Goal: Task Accomplishment & Management: Manage account settings

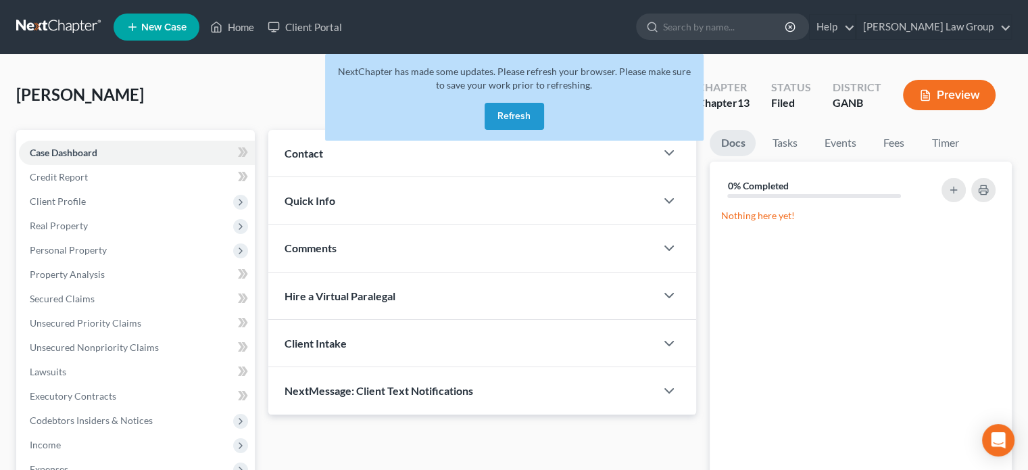
click at [519, 114] on button "Refresh" at bounding box center [513, 116] width 59 height 27
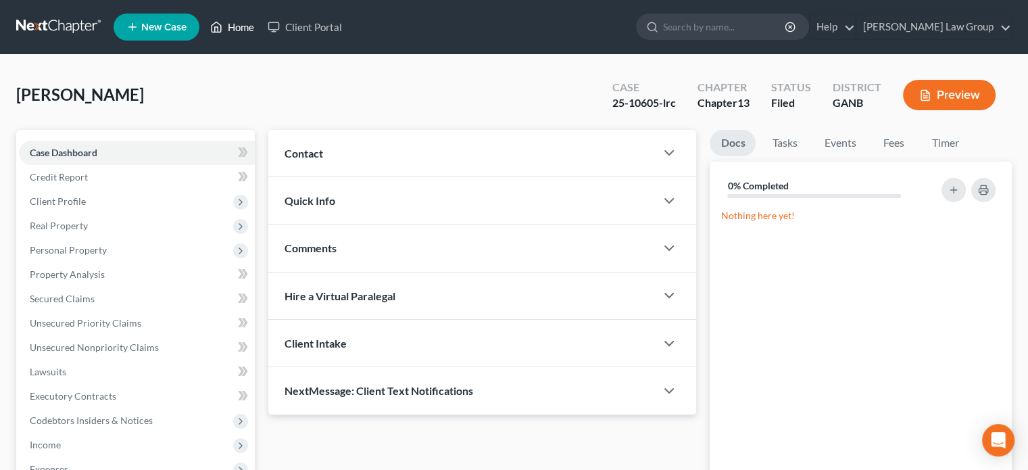
drag, startPoint x: 243, startPoint y: 26, endPoint x: 357, endPoint y: 75, distance: 124.4
click at [243, 25] on link "Home" at bounding box center [231, 27] width 57 height 24
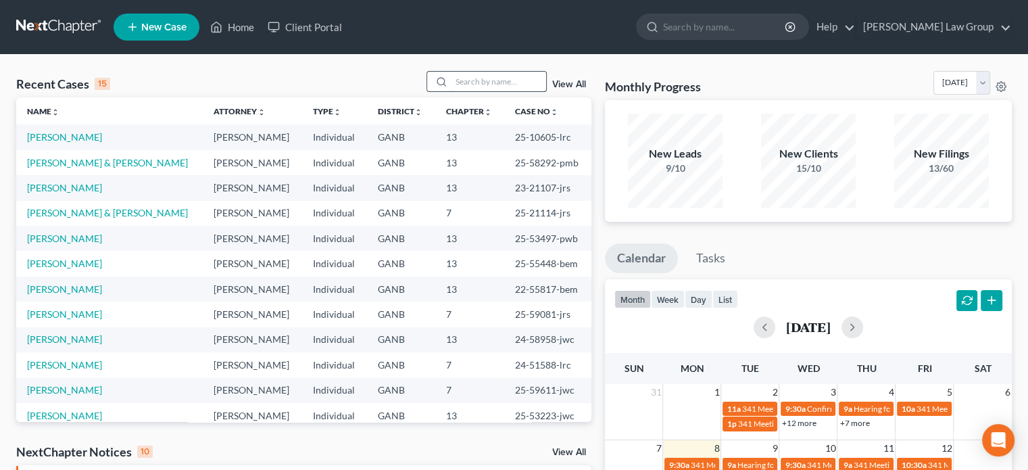
click at [481, 83] on input "search" at bounding box center [498, 82] width 95 height 20
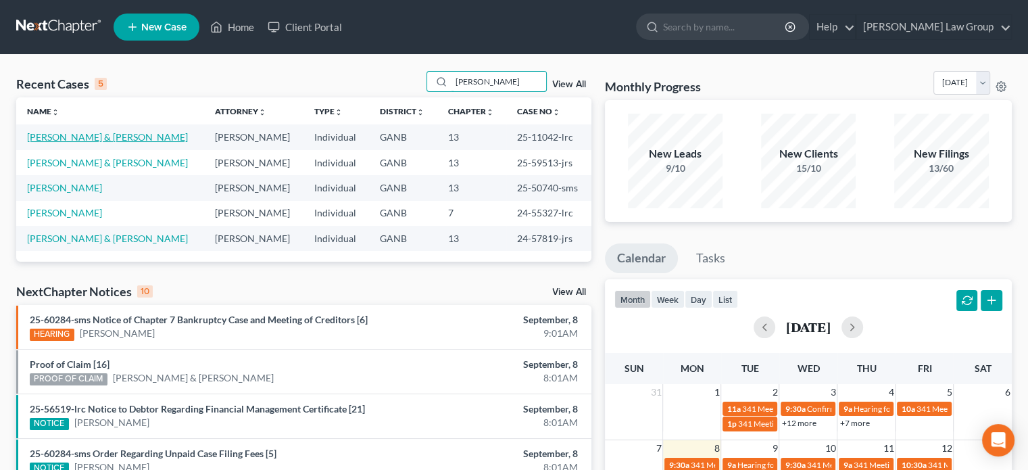
type input "butler"
click at [93, 135] on link "Butler, Robert & Freda" at bounding box center [107, 136] width 161 height 11
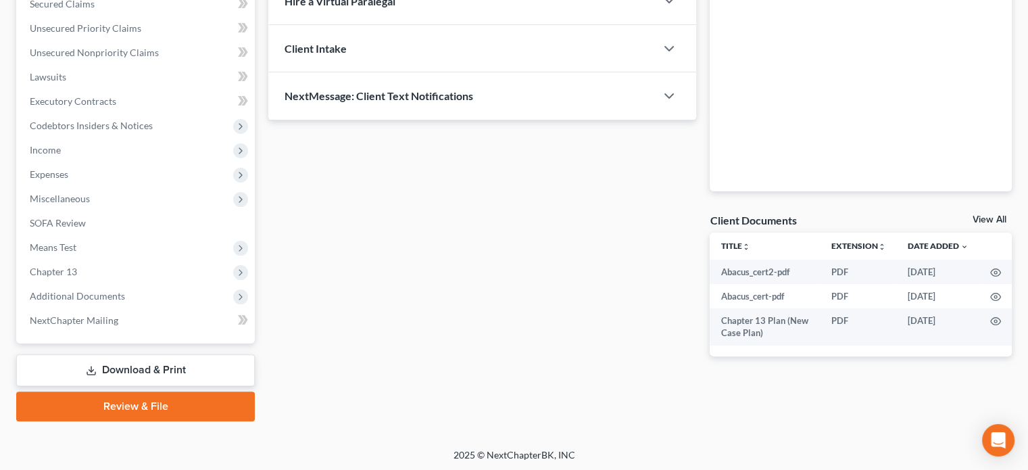
scroll to position [296, 0]
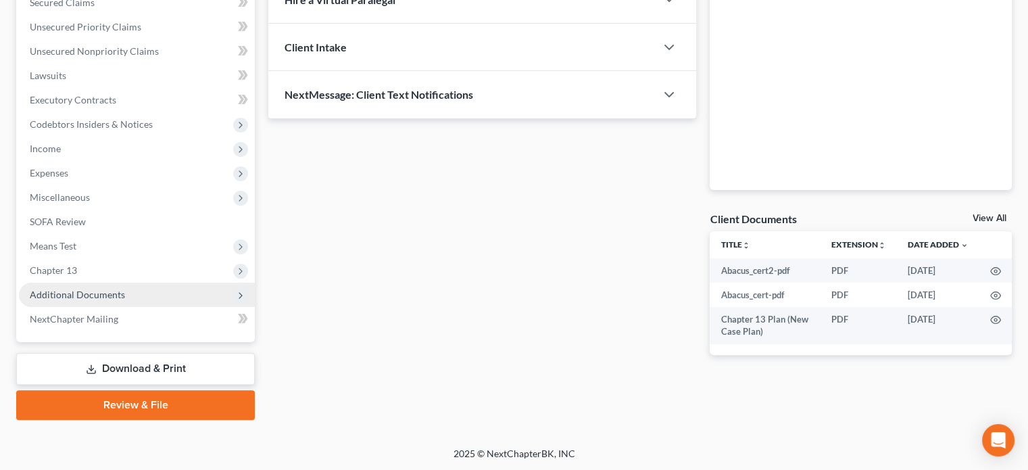
click at [79, 294] on span "Additional Documents" at bounding box center [77, 293] width 95 height 11
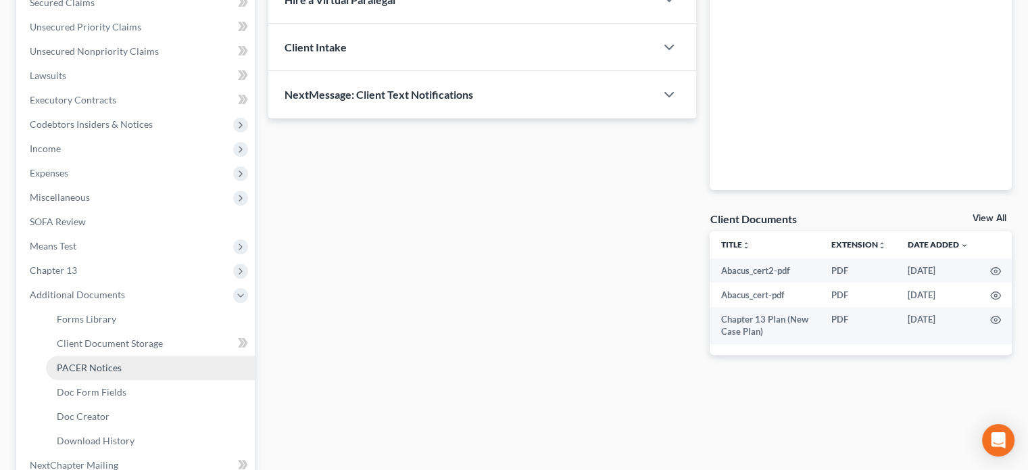
click at [86, 363] on span "PACER Notices" at bounding box center [89, 366] width 65 height 11
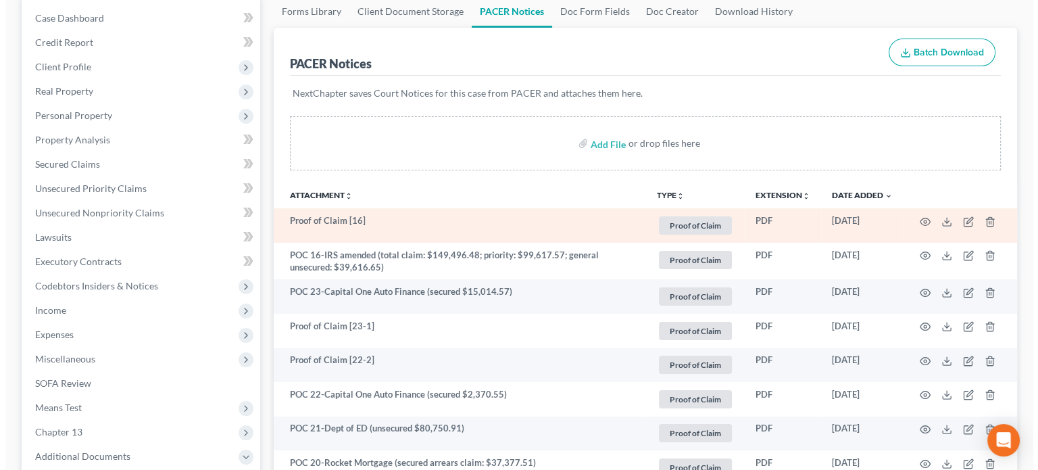
scroll to position [135, 0]
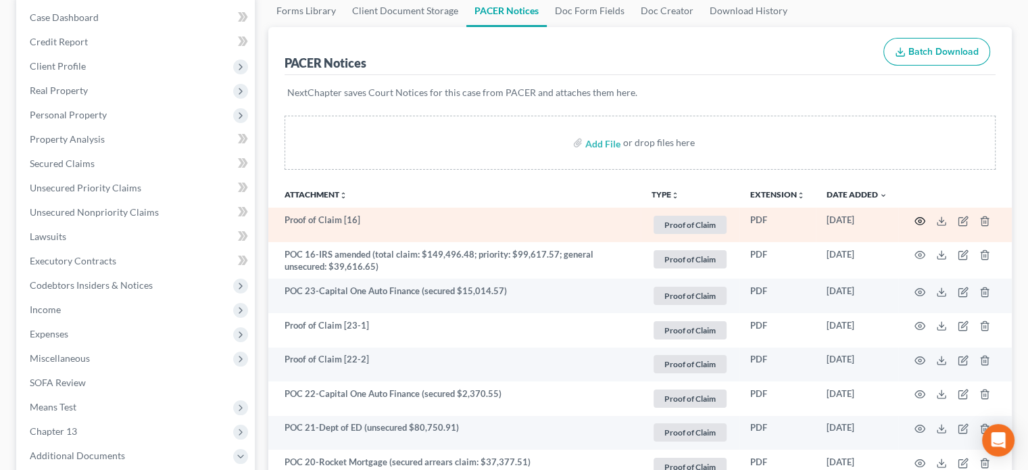
click at [920, 221] on circle "button" at bounding box center [919, 221] width 3 height 3
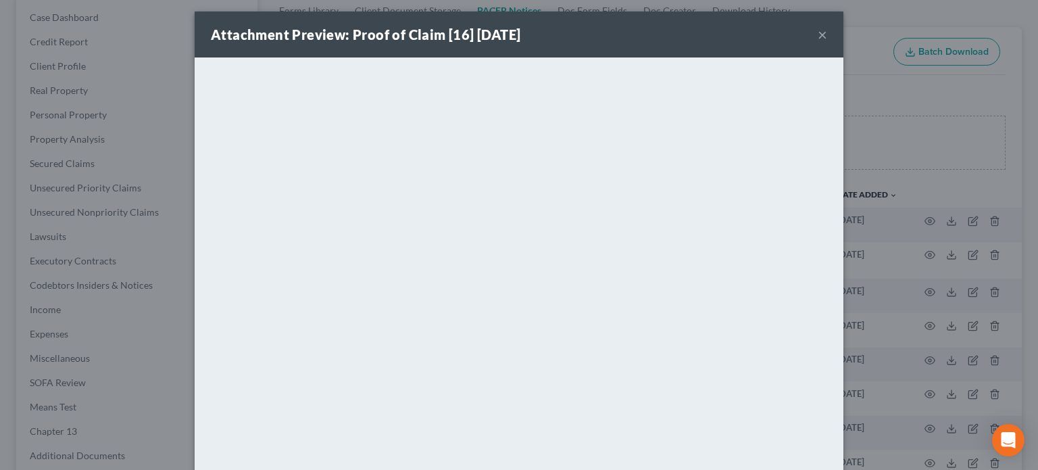
scroll to position [0, 0]
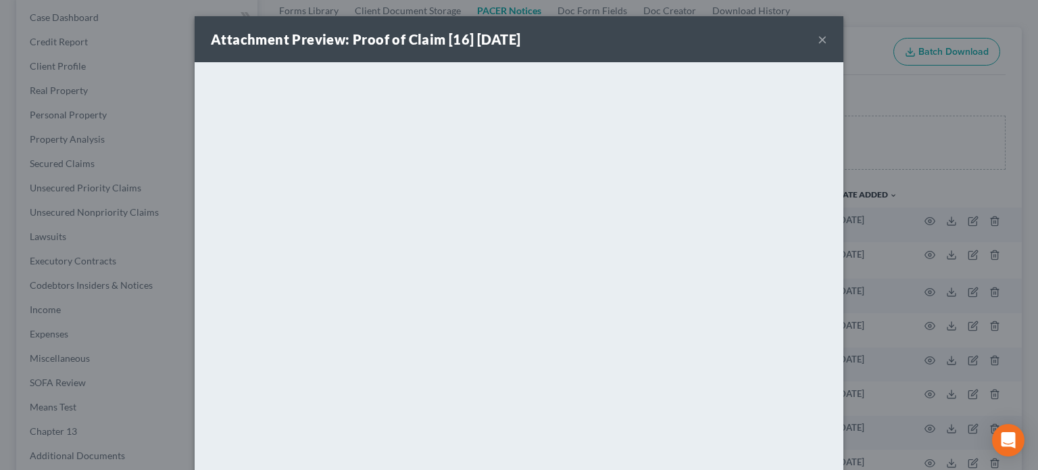
drag, startPoint x: 816, startPoint y: 40, endPoint x: 839, endPoint y: 80, distance: 46.6
click at [819, 43] on button "×" at bounding box center [822, 39] width 9 height 16
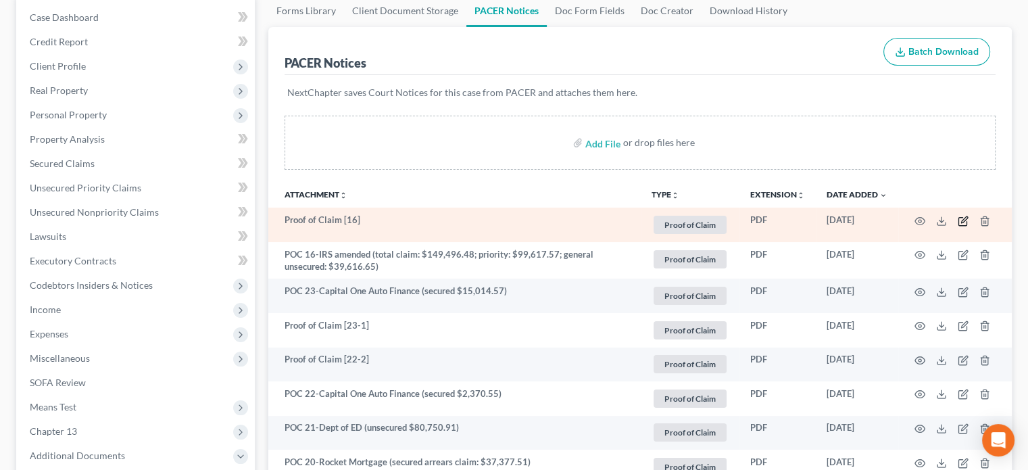
click at [962, 220] on icon "button" at bounding box center [962, 221] width 11 height 11
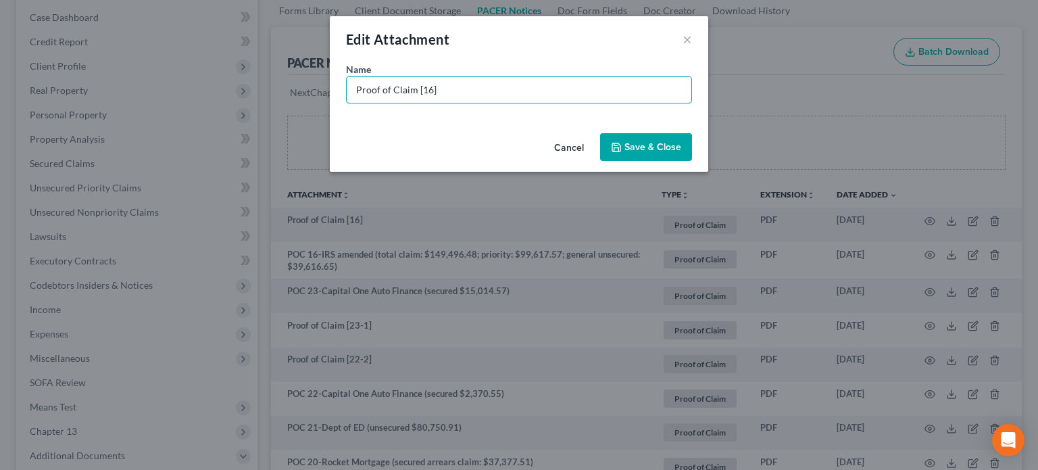
drag, startPoint x: 458, startPoint y: 98, endPoint x: 209, endPoint y: 41, distance: 255.7
click at [209, 45] on div "Edit Attachment × Name * Proof of Claim [16] Cancel Save & Close" at bounding box center [519, 235] width 1038 height 470
click at [518, 89] on input "POC 16-IRS amended (total claim: $149,496.48; priority: $99,617.57; general uns…" at bounding box center [519, 90] width 345 height 26
click at [551, 88] on input "POC 16-IRS amended (total claim: $149,496.48; priority: $99,617.57; general uns…" at bounding box center [519, 90] width 345 height 26
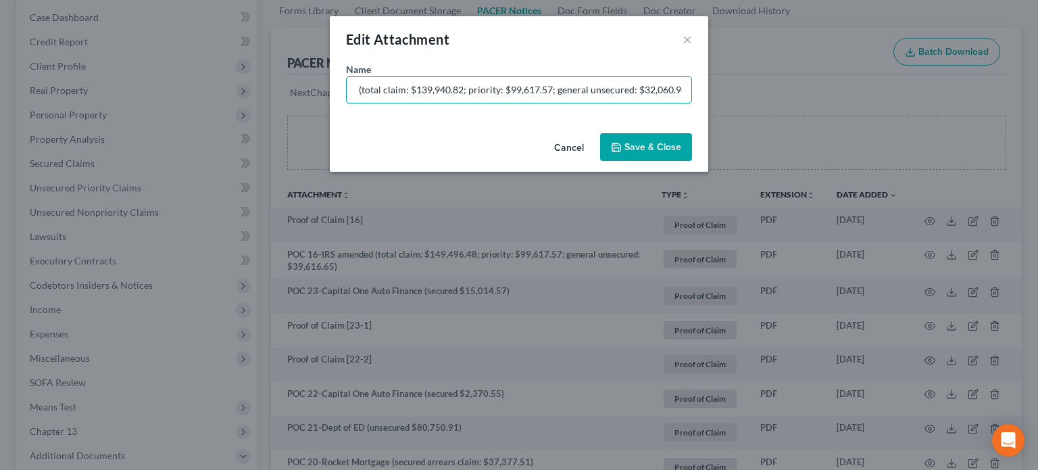
type input "POC 16-IRS amended (total claim: $139,940.82; priority: $99,617.57; general uns…"
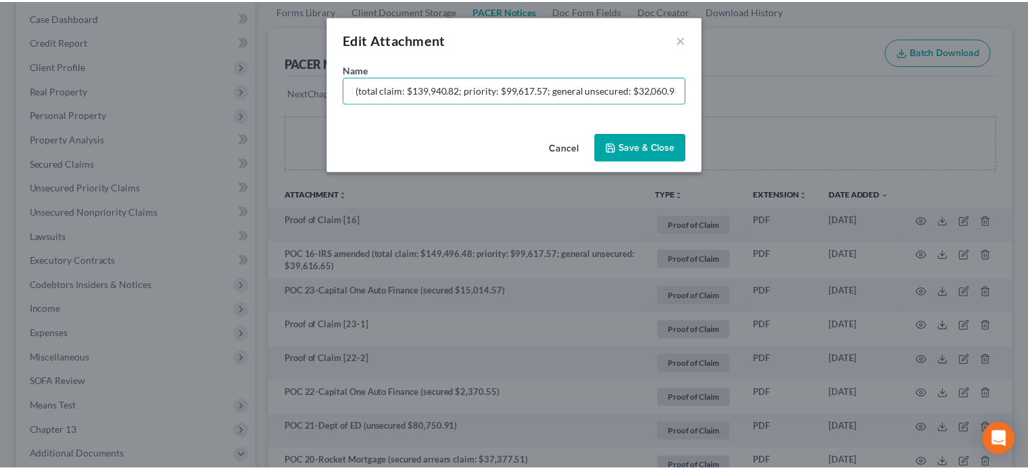
scroll to position [0, 0]
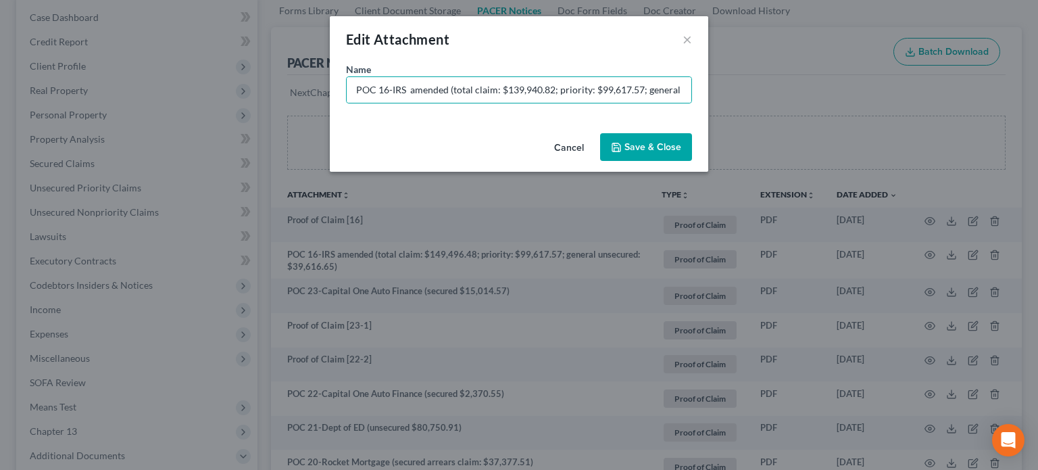
click at [647, 140] on button "Save & Close" at bounding box center [646, 147] width 92 height 28
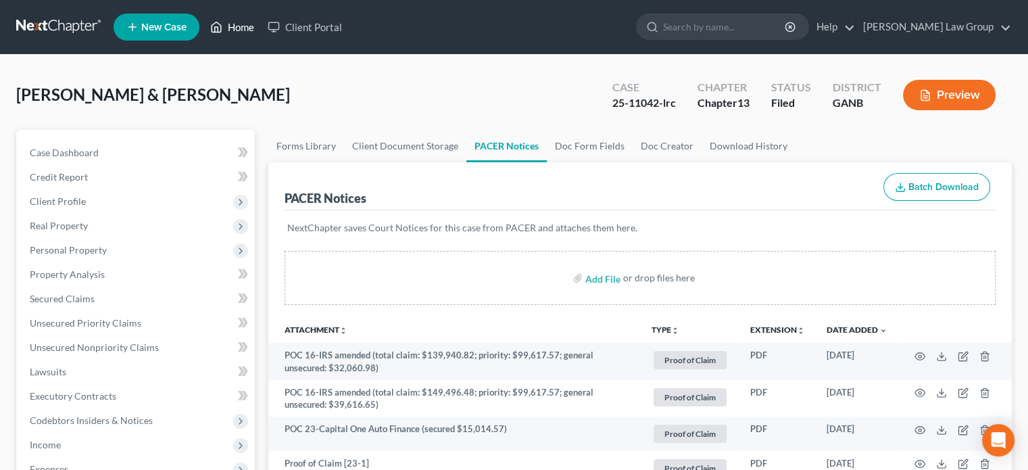
drag, startPoint x: 236, startPoint y: 24, endPoint x: 280, endPoint y: 31, distance: 45.2
click at [236, 24] on link "Home" at bounding box center [231, 27] width 57 height 24
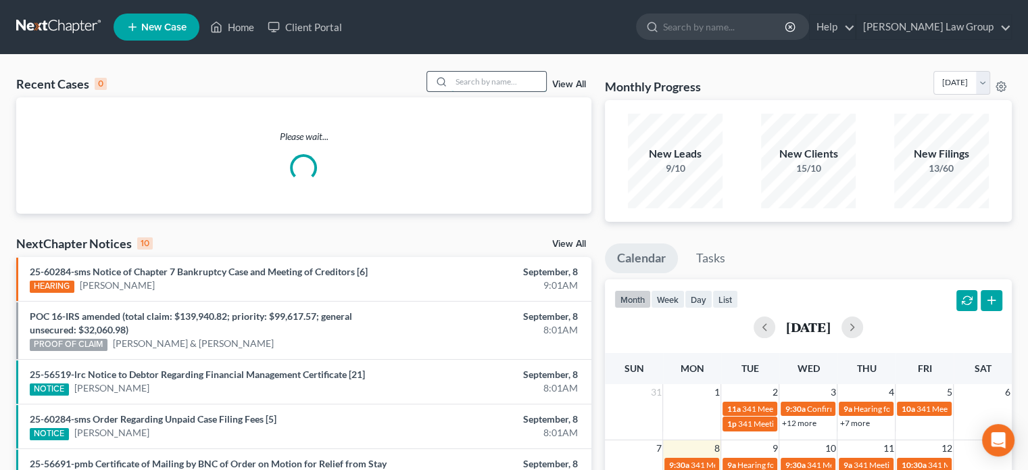
click at [462, 77] on input "search" at bounding box center [498, 82] width 95 height 20
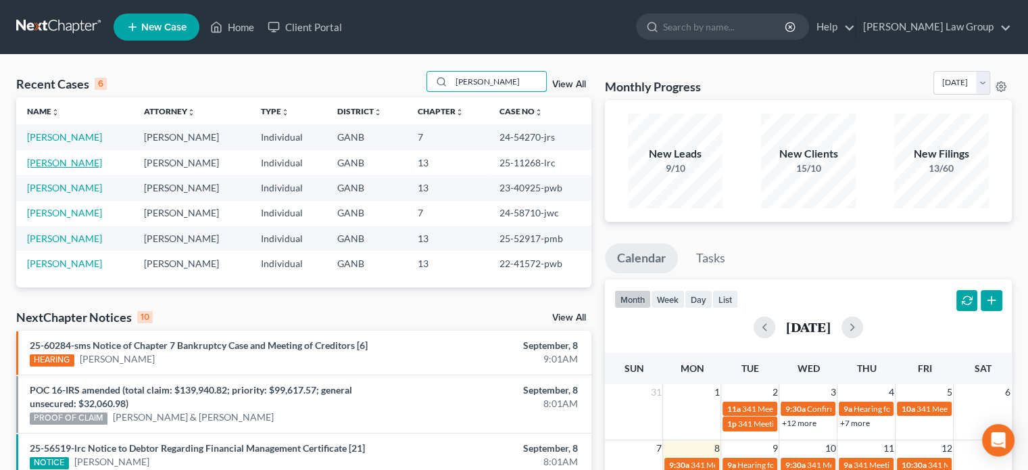
type input "allen"
click at [39, 160] on link "Allen, Cheryl" at bounding box center [64, 162] width 75 height 11
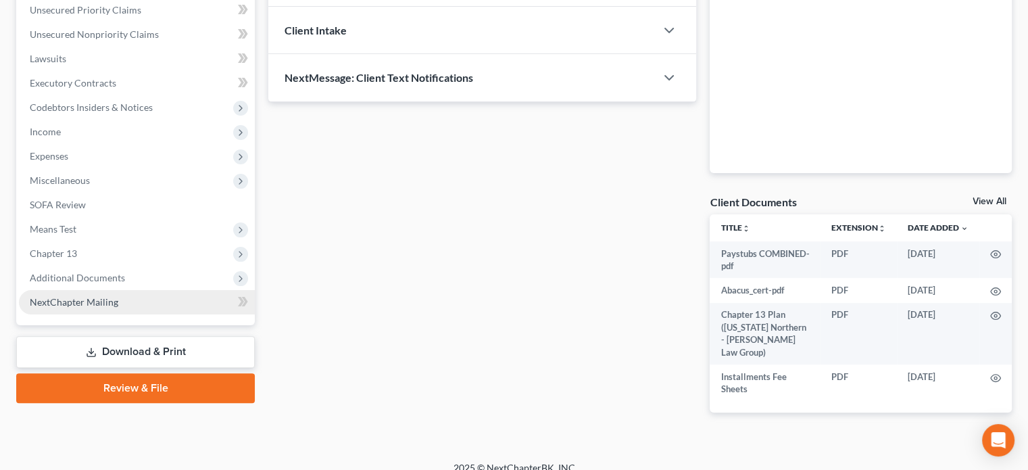
scroll to position [315, 0]
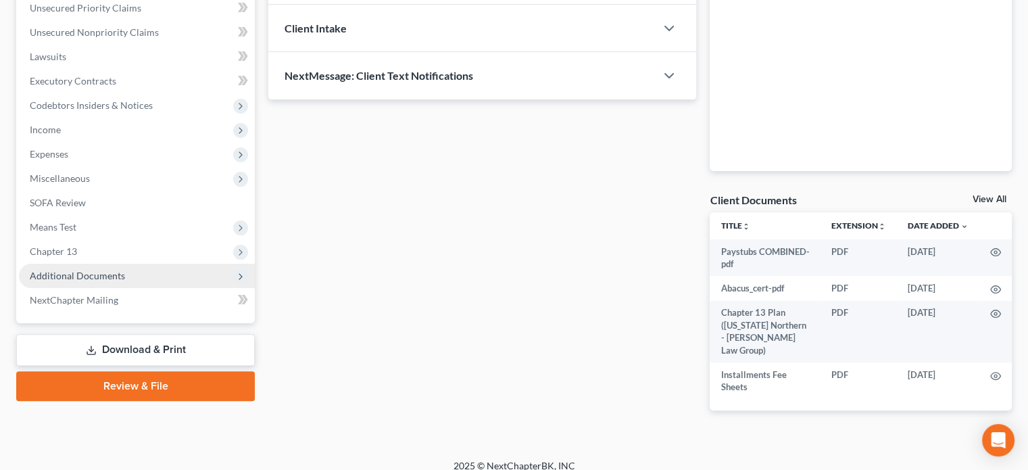
click at [55, 270] on span "Additional Documents" at bounding box center [77, 275] width 95 height 11
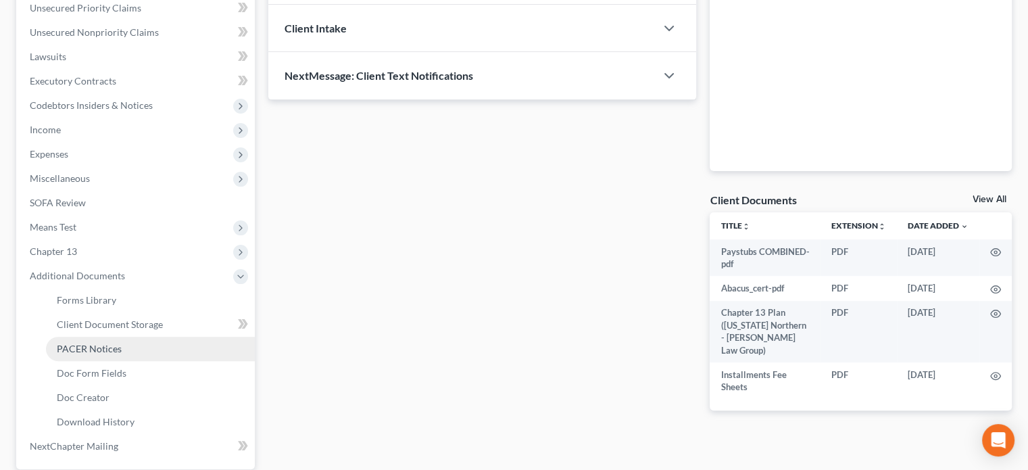
click at [79, 348] on span "PACER Notices" at bounding box center [89, 348] width 65 height 11
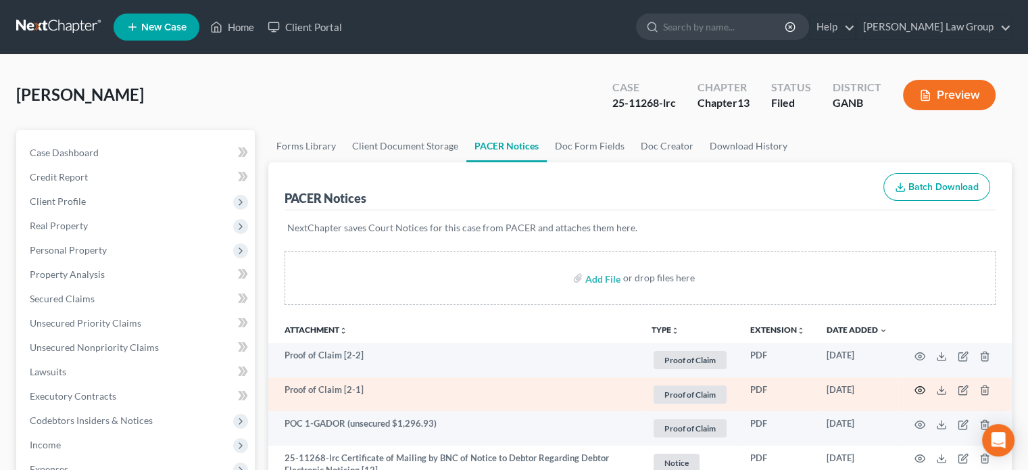
click at [915, 389] on icon "button" at bounding box center [919, 389] width 11 height 11
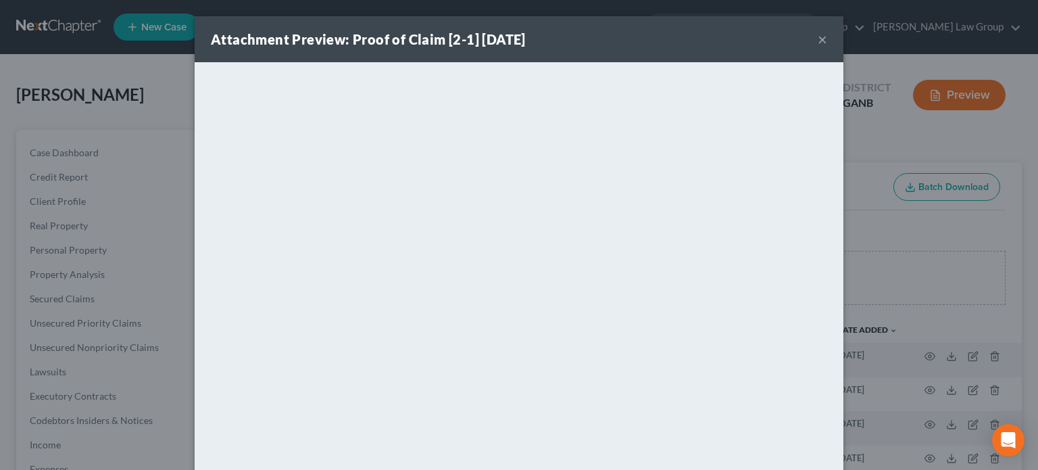
click at [818, 38] on button "×" at bounding box center [822, 39] width 9 height 16
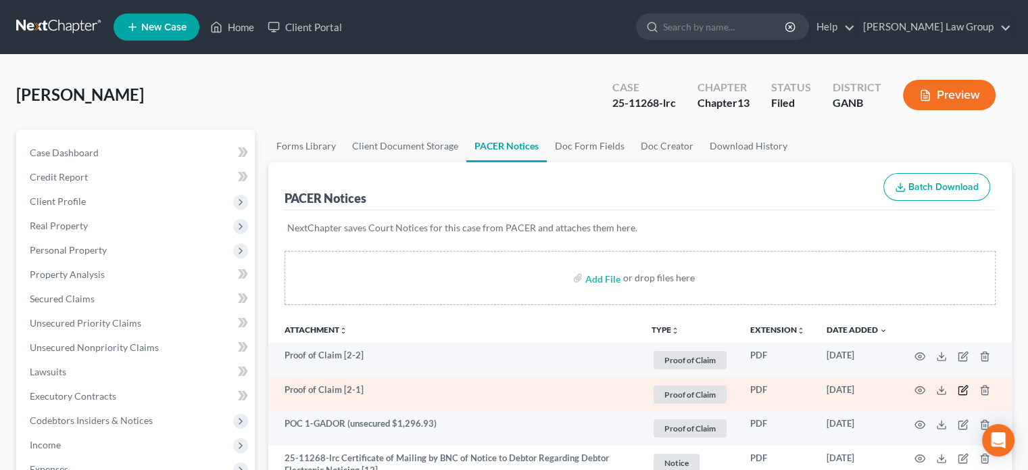
click at [963, 391] on icon "button" at bounding box center [962, 389] width 11 height 11
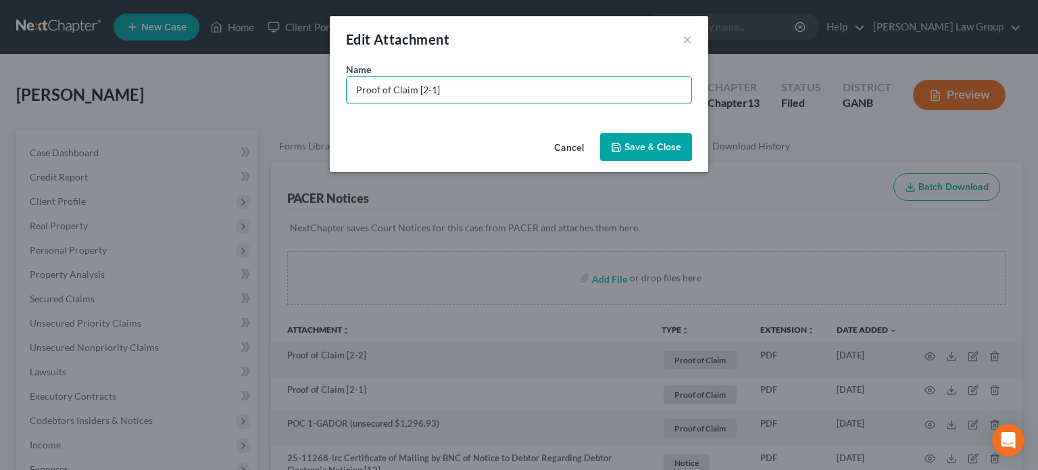
drag, startPoint x: 435, startPoint y: 83, endPoint x: 108, endPoint y: 34, distance: 330.6
click at [108, 34] on div "Edit Attachment × Name * Proof of Claim [2-1] Cancel Save & Close" at bounding box center [519, 235] width 1038 height 470
click at [475, 86] on input "POC 2-US Dept. of Education (unsecured $50,514.89)" at bounding box center [519, 90] width 345 height 26
type input "POC 2-US Dept. of Education/Nelnet (unsecured $50,514.89)"
click at [657, 143] on span "Save & Close" at bounding box center [652, 146] width 57 height 11
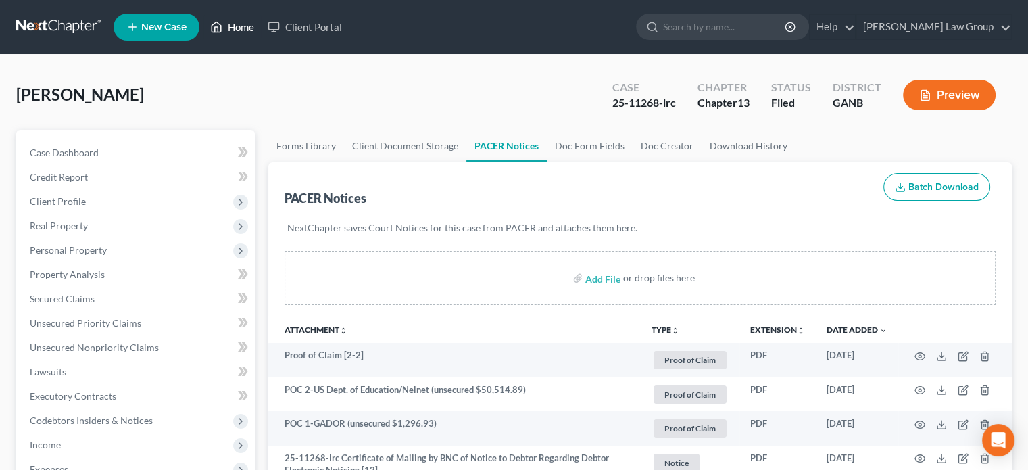
drag, startPoint x: 240, startPoint y: 28, endPoint x: 275, endPoint y: 48, distance: 40.6
click at [241, 29] on link "Home" at bounding box center [231, 27] width 57 height 24
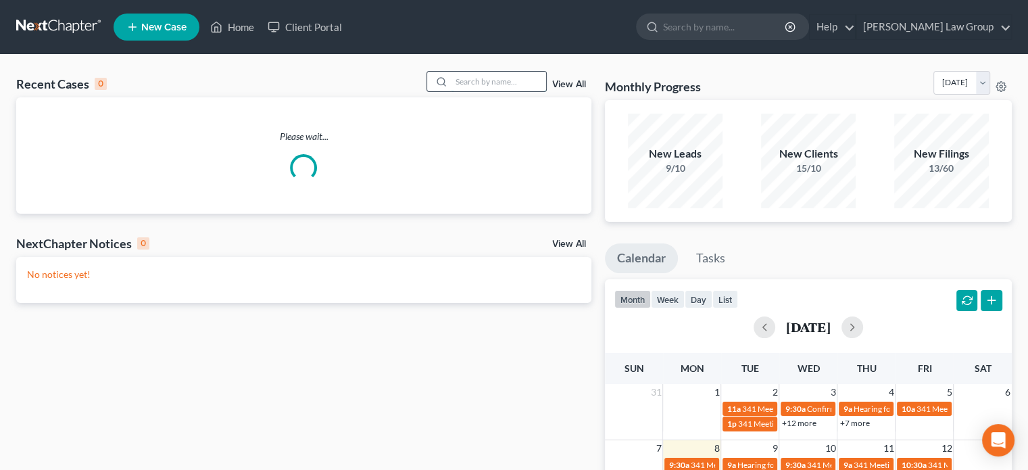
click at [462, 85] on input "search" at bounding box center [498, 82] width 95 height 20
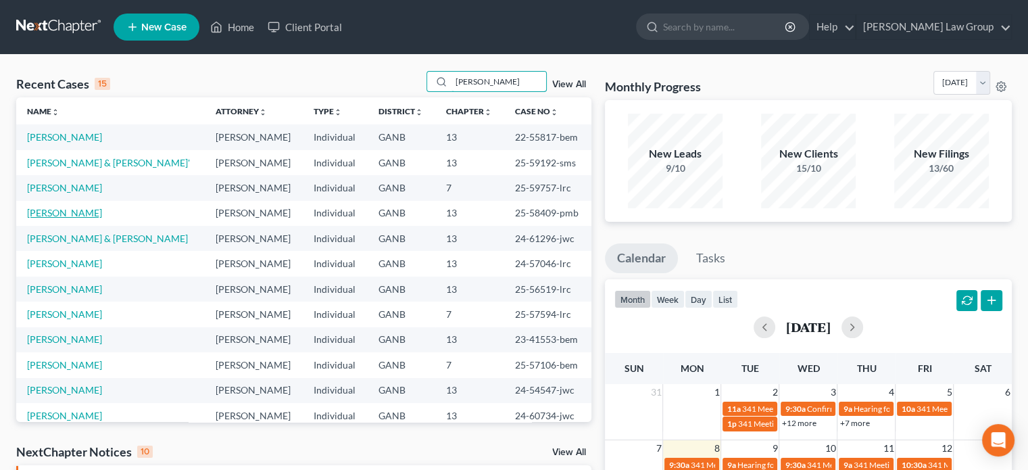
type input "lee"
click at [50, 213] on link "Lee, Traci" at bounding box center [64, 212] width 75 height 11
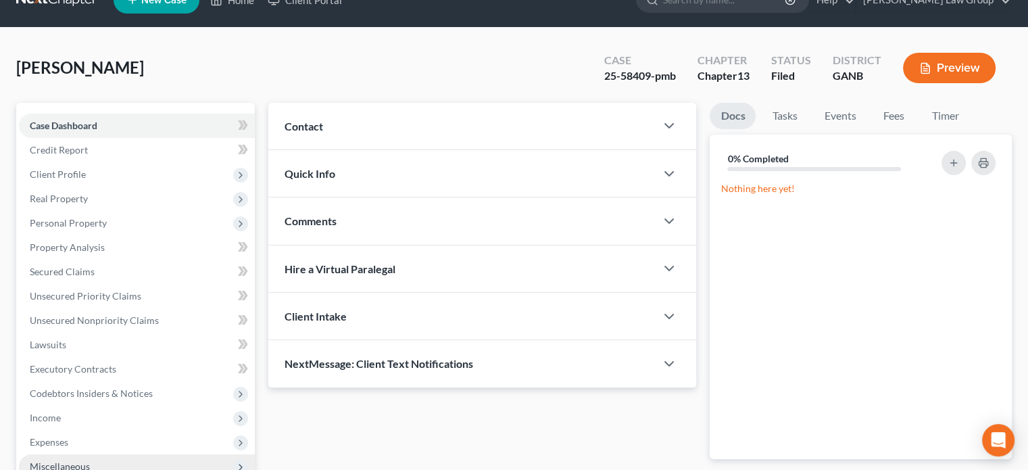
scroll to position [203, 0]
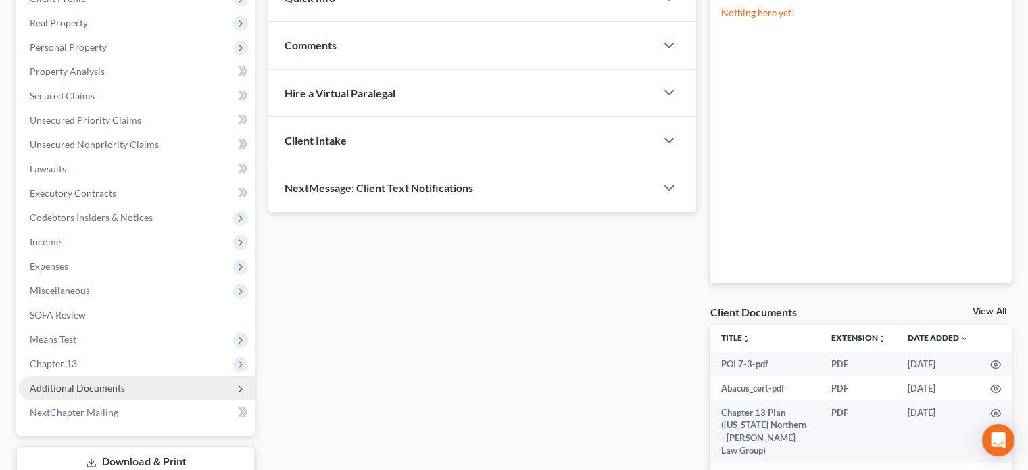
click at [68, 384] on span "Additional Documents" at bounding box center [77, 387] width 95 height 11
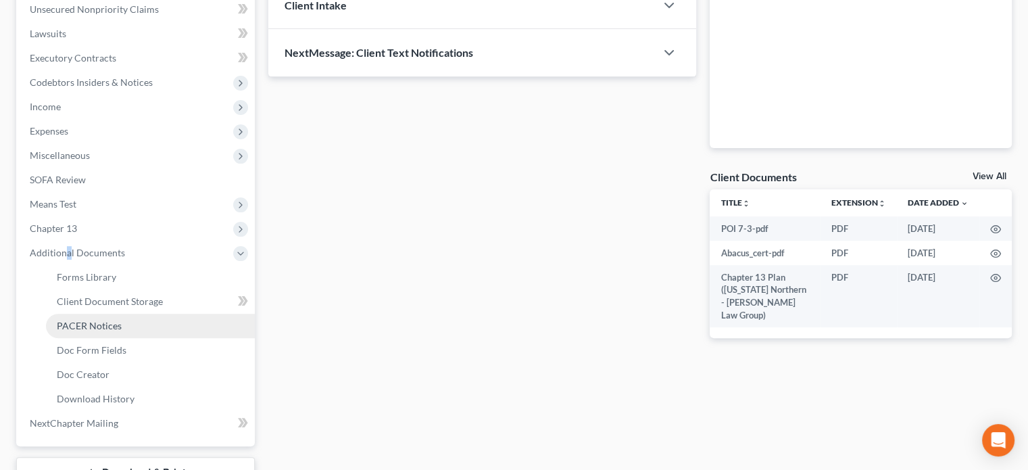
click at [103, 326] on span "PACER Notices" at bounding box center [89, 325] width 65 height 11
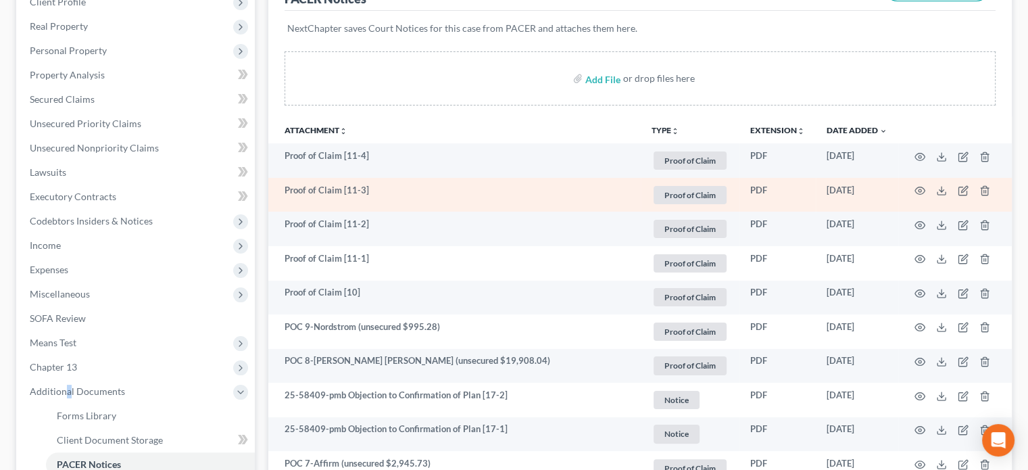
scroll to position [203, 0]
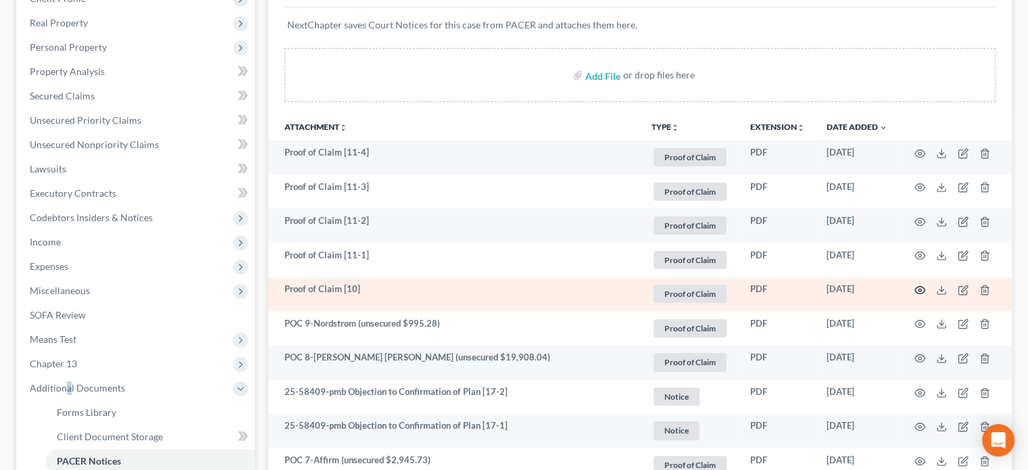
click at [916, 289] on icon "button" at bounding box center [919, 289] width 11 height 11
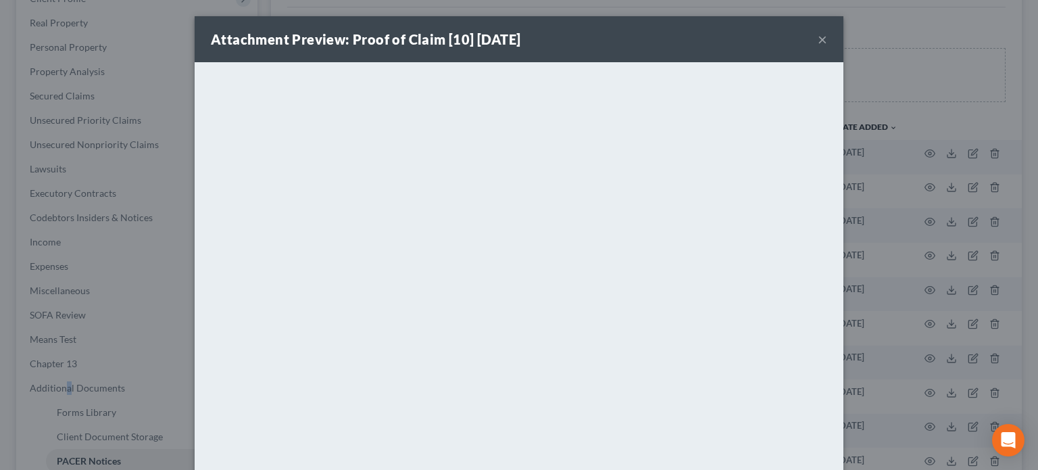
drag, startPoint x: 815, startPoint y: 38, endPoint x: 832, endPoint y: 51, distance: 21.2
click at [819, 40] on button "×" at bounding box center [822, 39] width 9 height 16
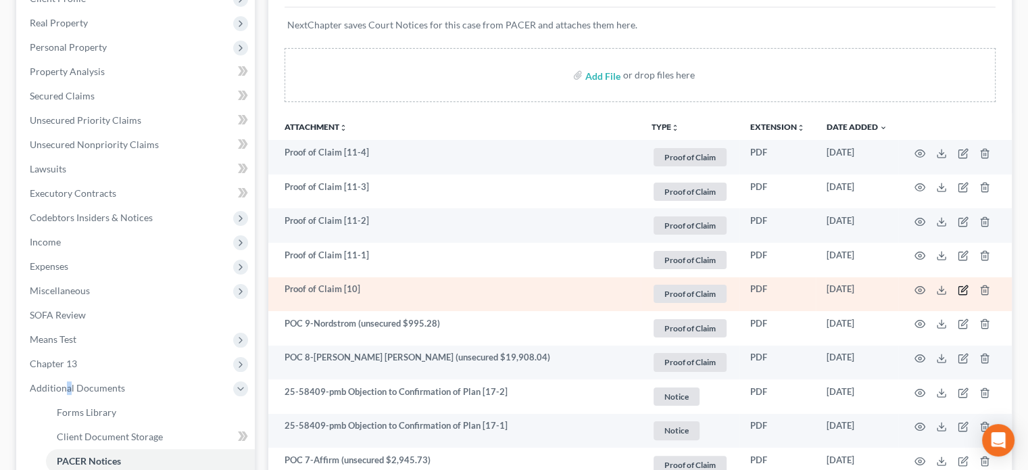
click at [961, 286] on icon "button" at bounding box center [962, 289] width 11 height 11
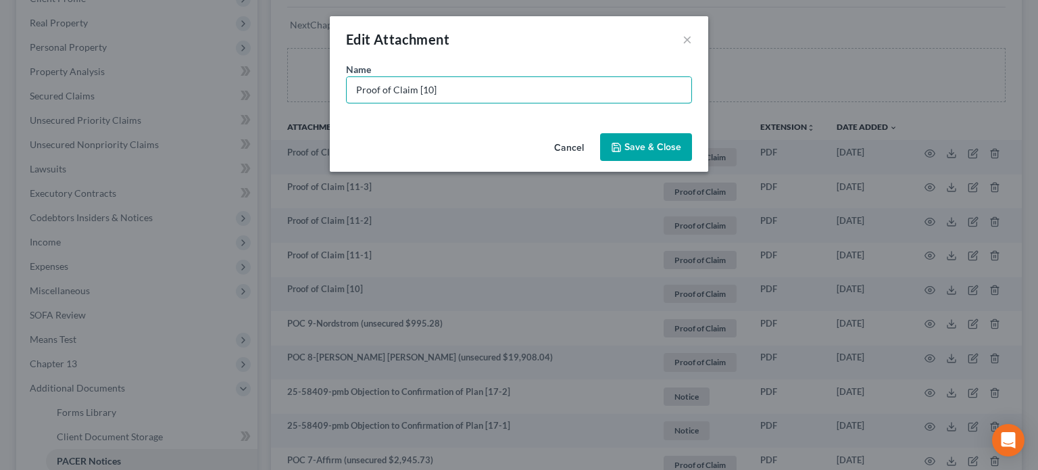
drag, startPoint x: 451, startPoint y: 91, endPoint x: 16, endPoint y: 32, distance: 439.7
click at [14, 34] on div "Edit Attachment × Name * Proof of Claim [10] Cancel Save & Close" at bounding box center [519, 235] width 1038 height 470
type input "POC 10-Quantum3 Group (unsecured $2,903.44)"
click at [638, 149] on span "Save & Close" at bounding box center [652, 146] width 57 height 11
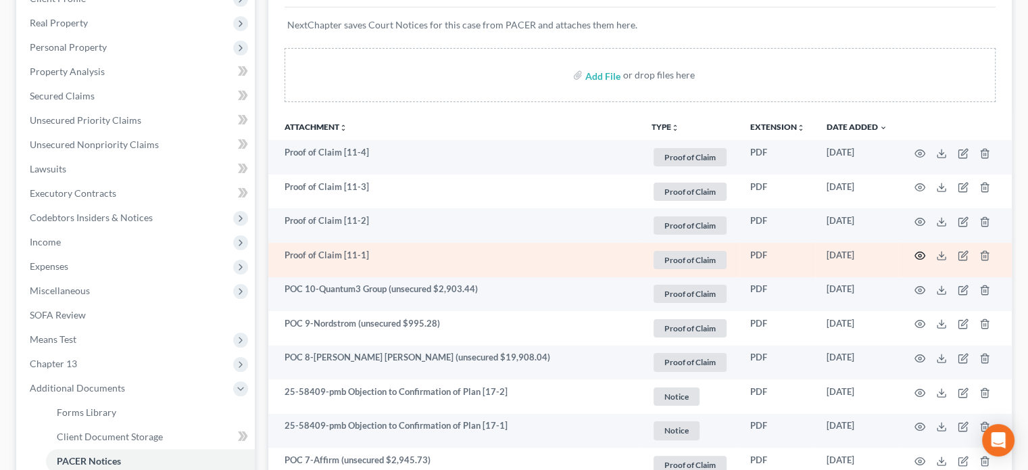
click at [918, 256] on icon "button" at bounding box center [919, 255] width 11 height 11
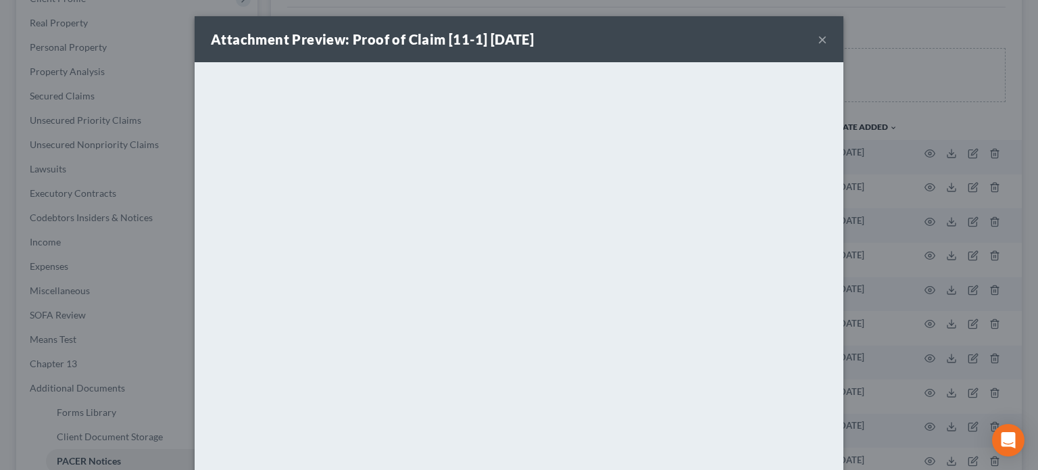
click at [818, 37] on button "×" at bounding box center [822, 39] width 9 height 16
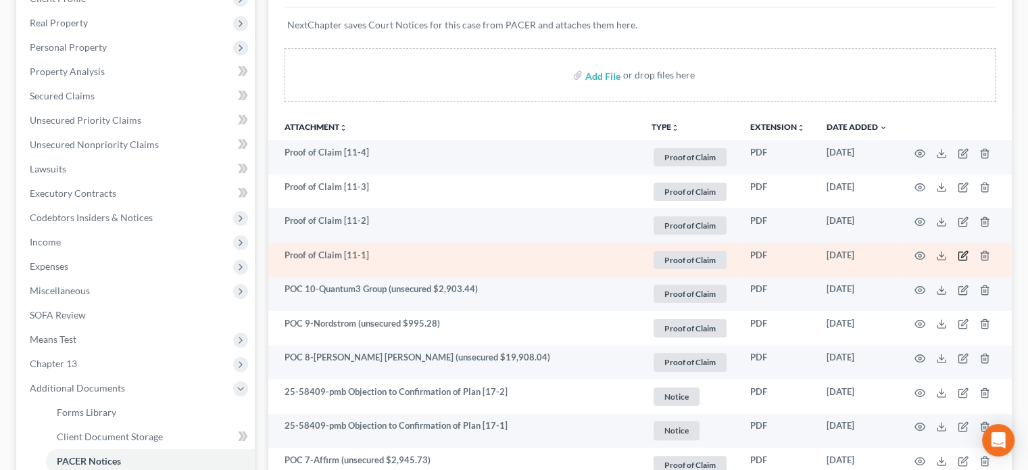
click at [962, 253] on icon "button" at bounding box center [964, 254] width 6 height 6
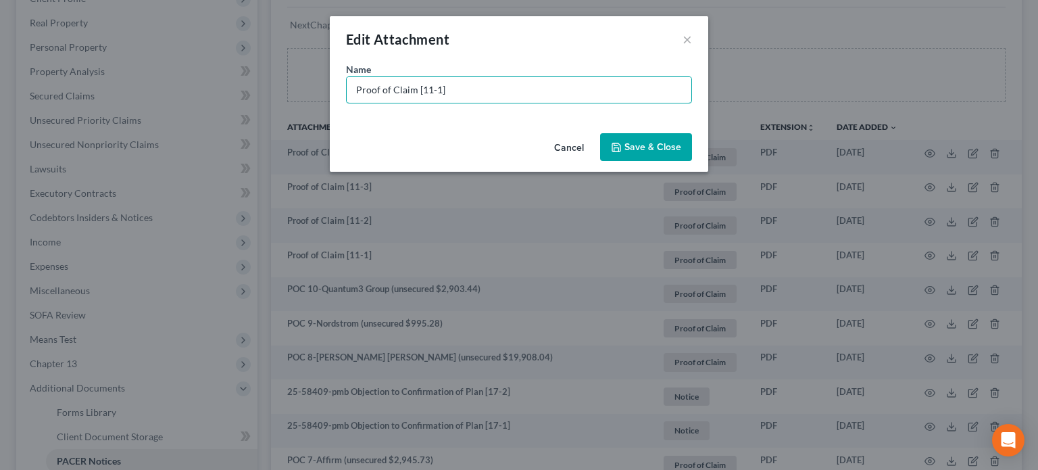
drag, startPoint x: 472, startPoint y: 93, endPoint x: 148, endPoint y: 59, distance: 325.3
click at [148, 59] on div "Edit Attachment × Name * Proof of Claim [11-1] Cancel Save & Close" at bounding box center [519, 235] width 1038 height 470
type input "POC 11-PennyMac Loan Svc (secured arrears: $7,643.85)"
click at [649, 145] on span "Save & Close" at bounding box center [652, 146] width 57 height 11
